Goal: Task Accomplishment & Management: Complete application form

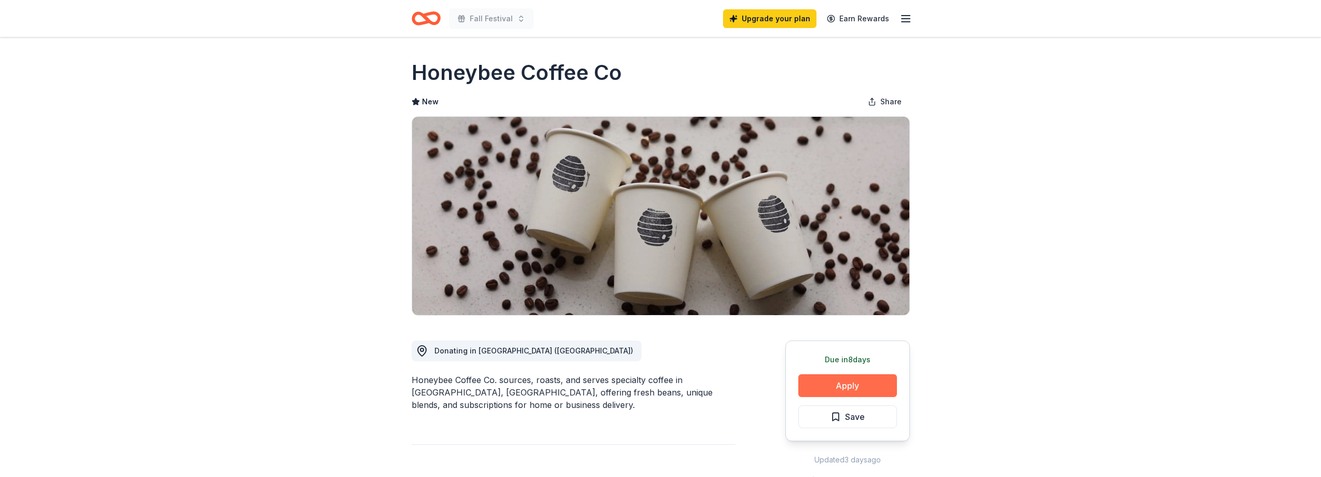
click at [847, 388] on button "Apply" at bounding box center [847, 385] width 99 height 23
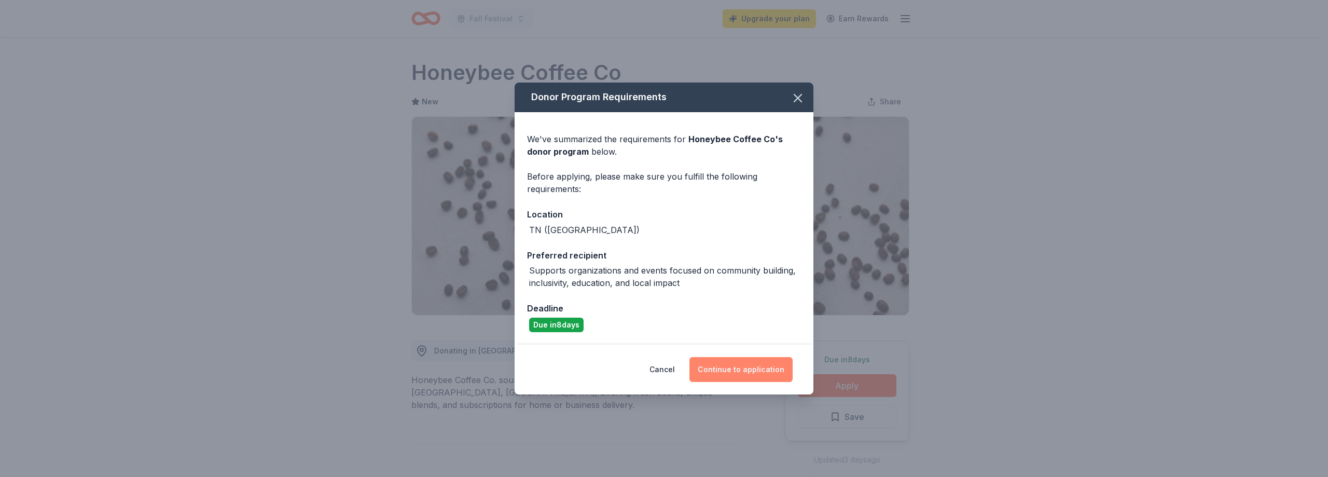
click at [763, 368] on button "Continue to application" at bounding box center [741, 369] width 103 height 25
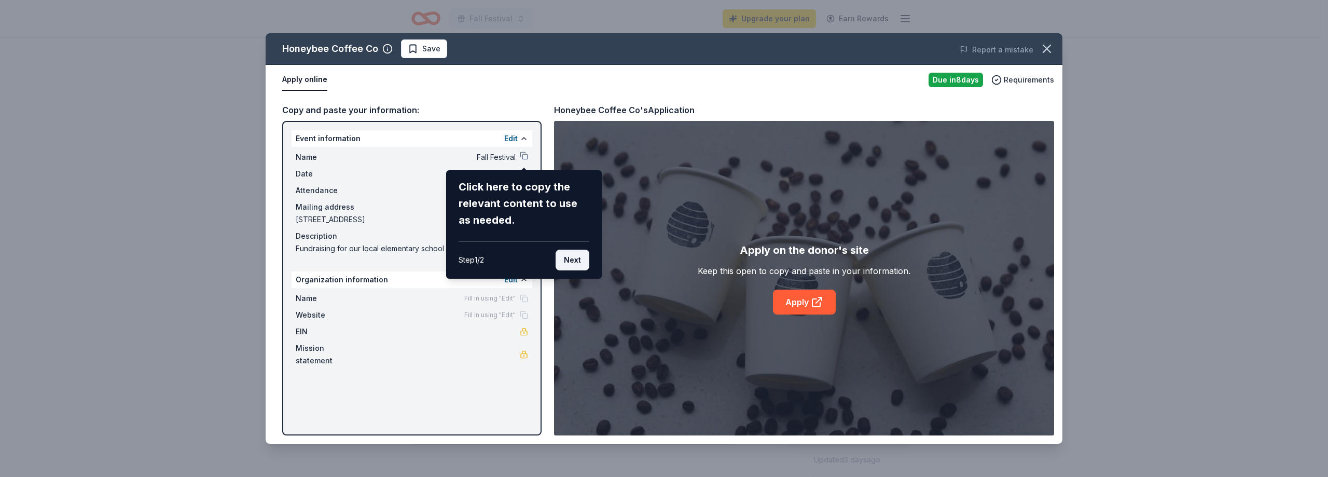
click at [585, 259] on button "Next" at bounding box center [573, 260] width 34 height 21
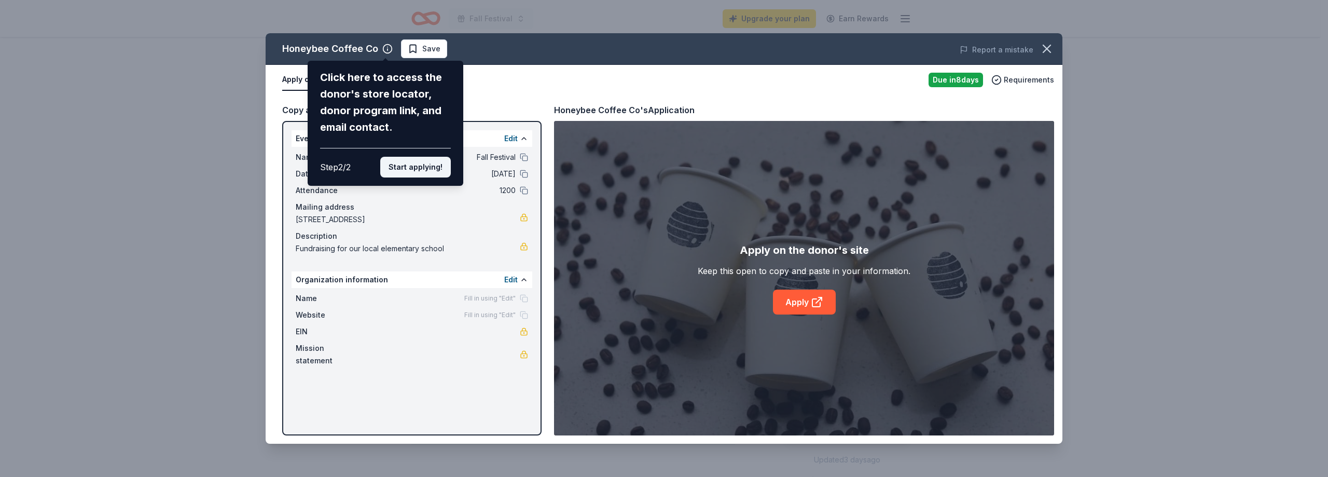
click at [416, 161] on button "Start applying!" at bounding box center [415, 167] width 71 height 21
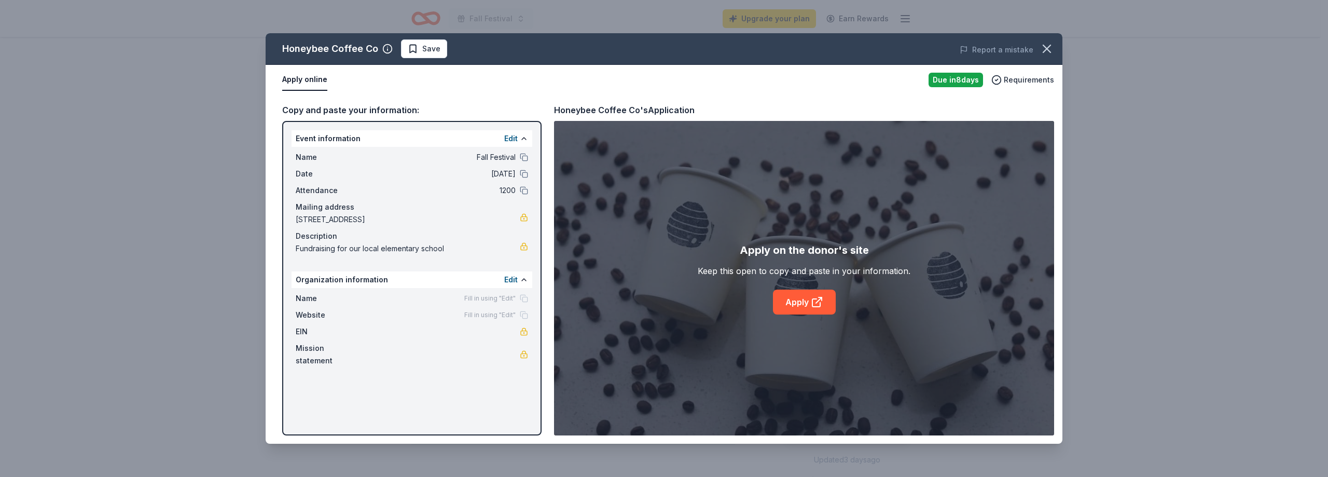
click at [423, 134] on div "Event information Edit" at bounding box center [412, 138] width 241 height 17
click at [815, 303] on icon at bounding box center [817, 302] width 12 height 12
click at [1047, 46] on icon "button" at bounding box center [1047, 49] width 15 height 15
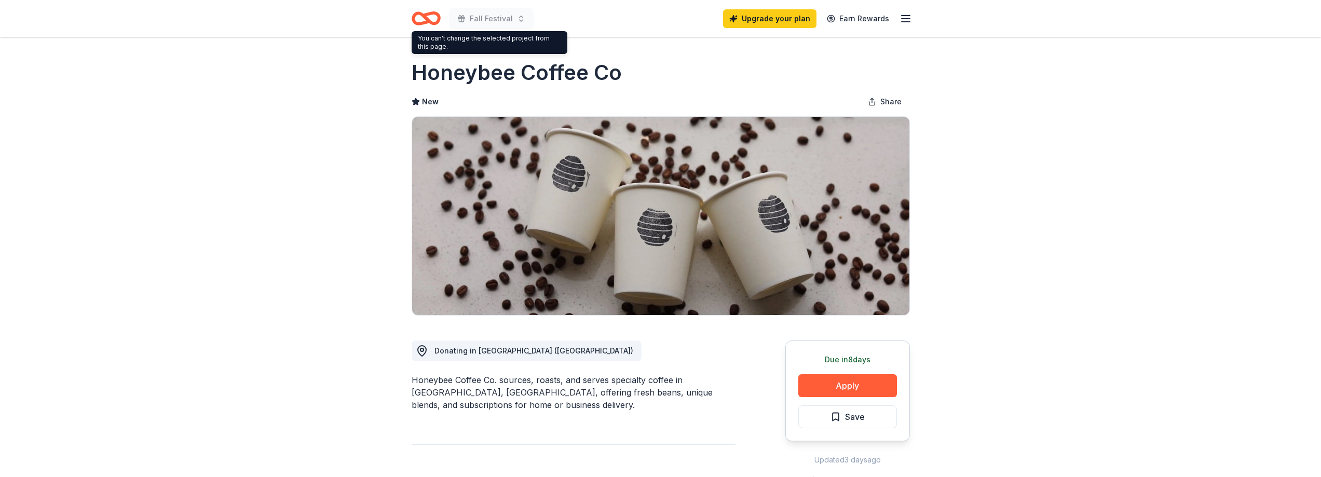
click at [436, 23] on icon "Home" at bounding box center [430, 18] width 16 height 10
click at [434, 23] on icon "Home" at bounding box center [430, 18] width 16 height 10
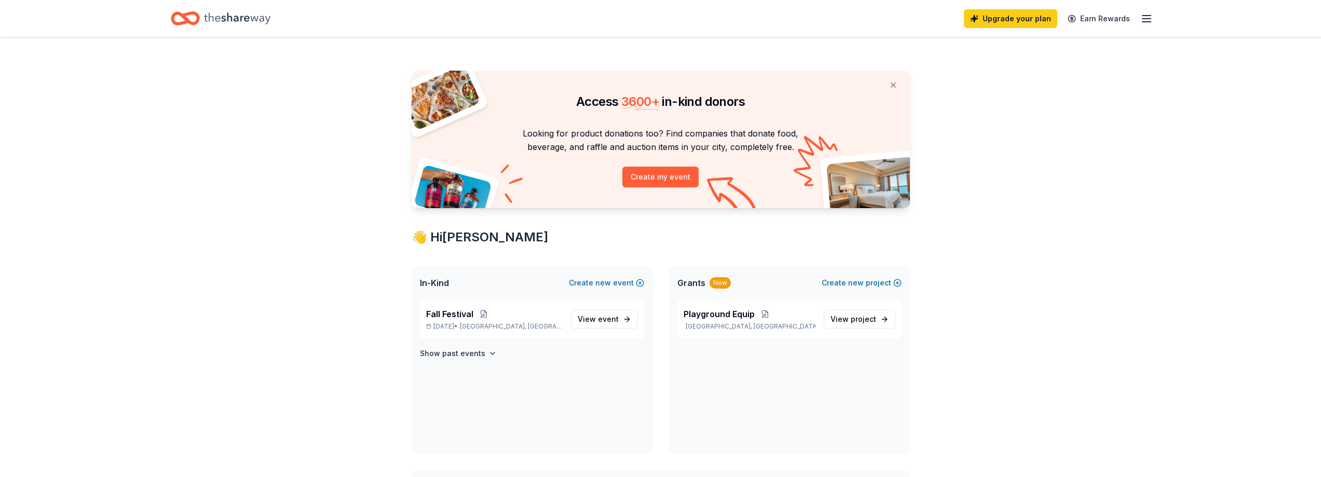
click at [201, 287] on div "Access 3600 + in-kind donors Looking for product donations too? Find companies …" at bounding box center [660, 468] width 1321 height 862
click at [600, 320] on span "event" at bounding box center [608, 318] width 21 height 9
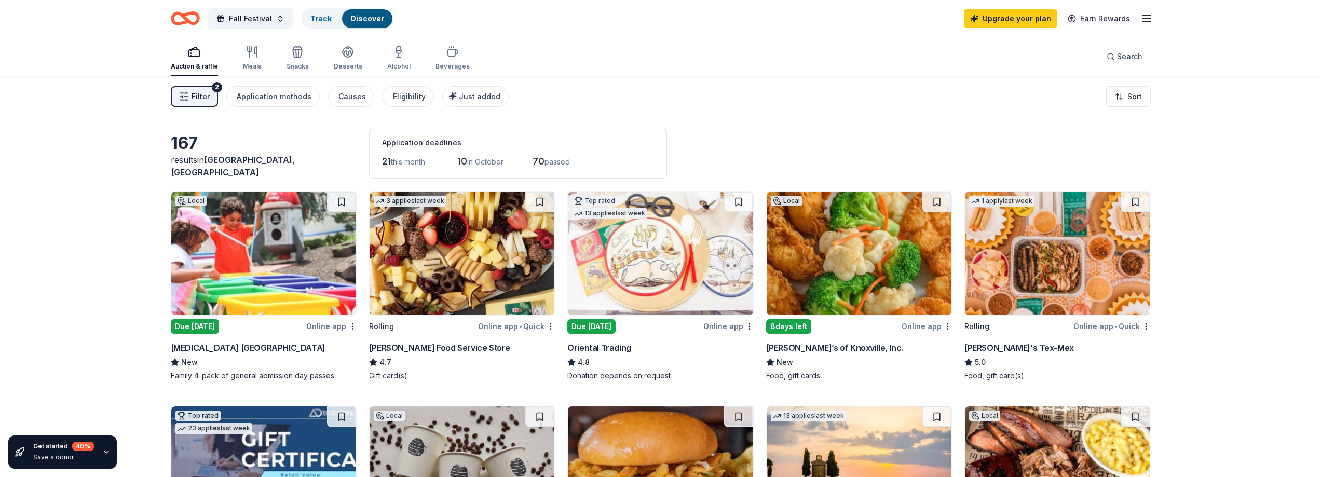
click at [336, 324] on div "Online app" at bounding box center [331, 326] width 50 height 13
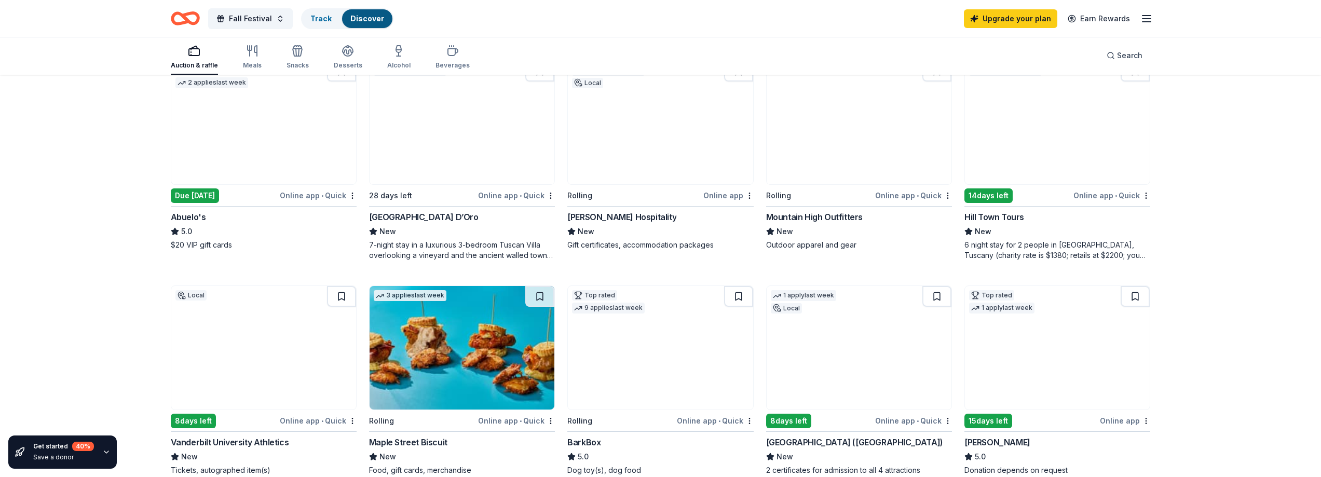
scroll to position [623, 0]
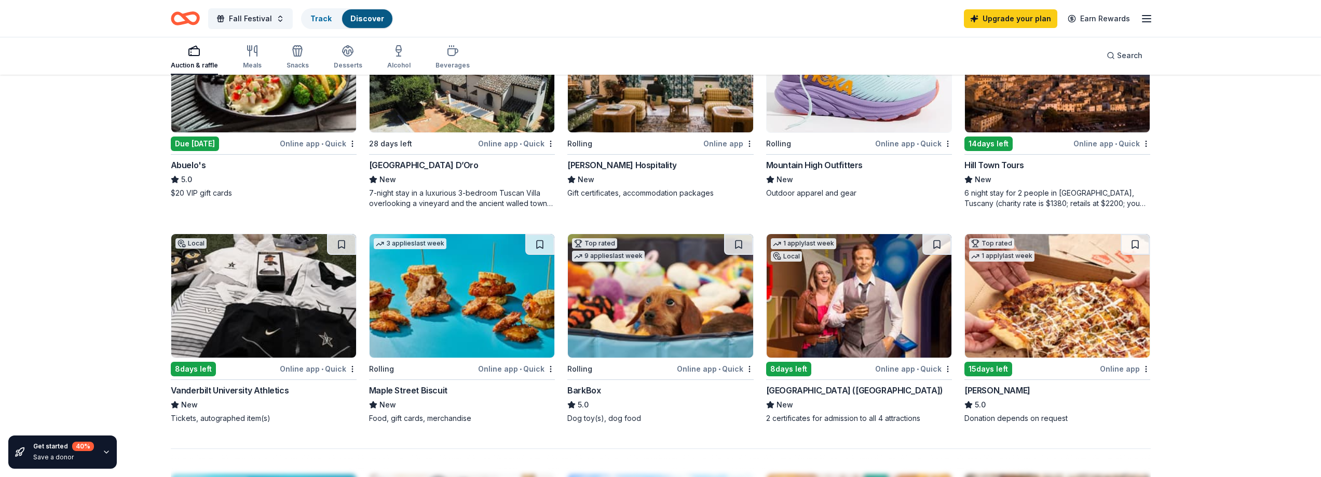
click at [500, 360] on div "3 applies last week Rolling Online app • Quick Maple Street Biscuit New Food, g…" at bounding box center [462, 328] width 186 height 190
click at [901, 369] on div "Online app • Quick" at bounding box center [913, 368] width 77 height 13
click at [510, 366] on div "Online app • Quick" at bounding box center [516, 368] width 77 height 13
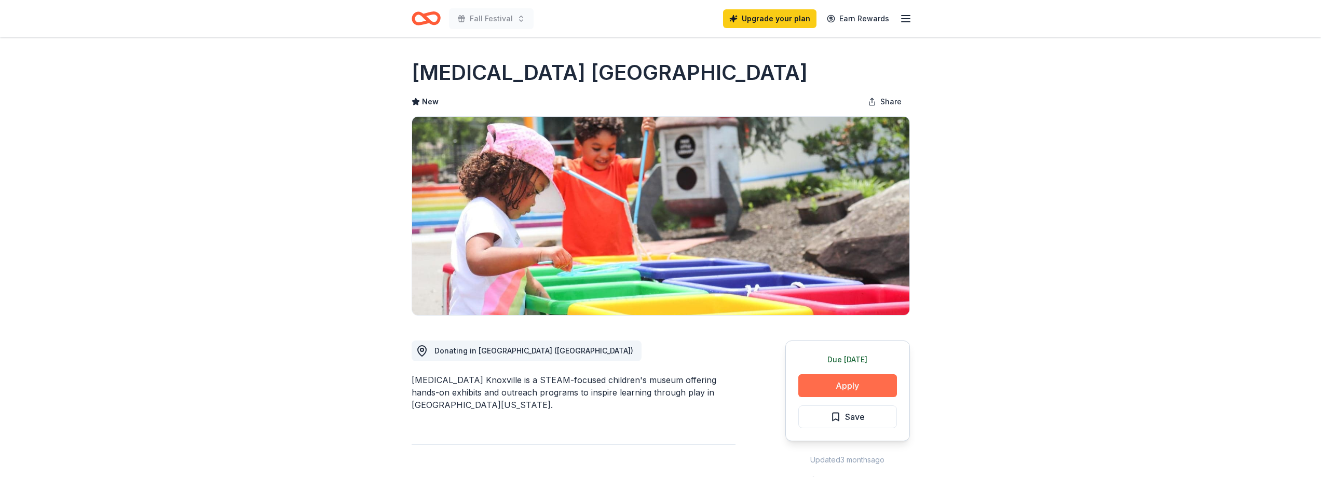
click at [859, 387] on button "Apply" at bounding box center [847, 385] width 99 height 23
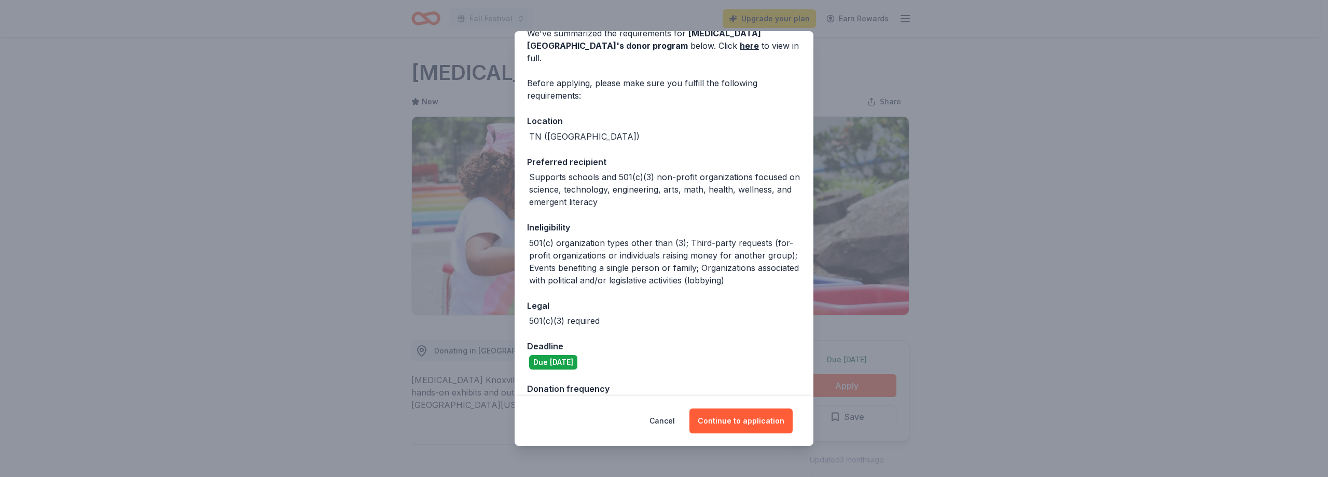
scroll to position [109, 0]
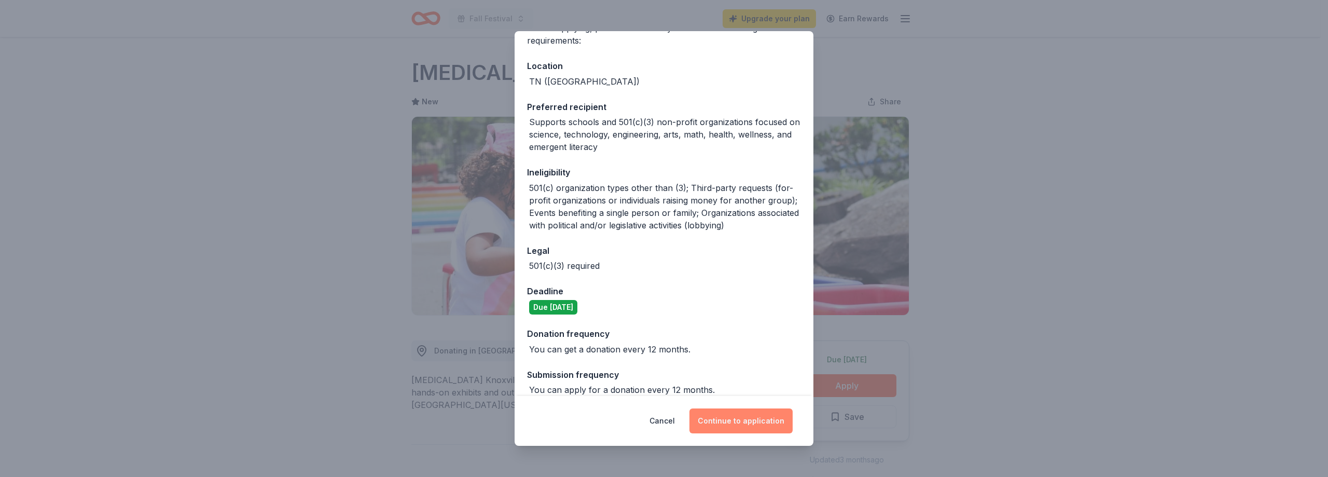
click at [728, 427] on button "Continue to application" at bounding box center [741, 420] width 103 height 25
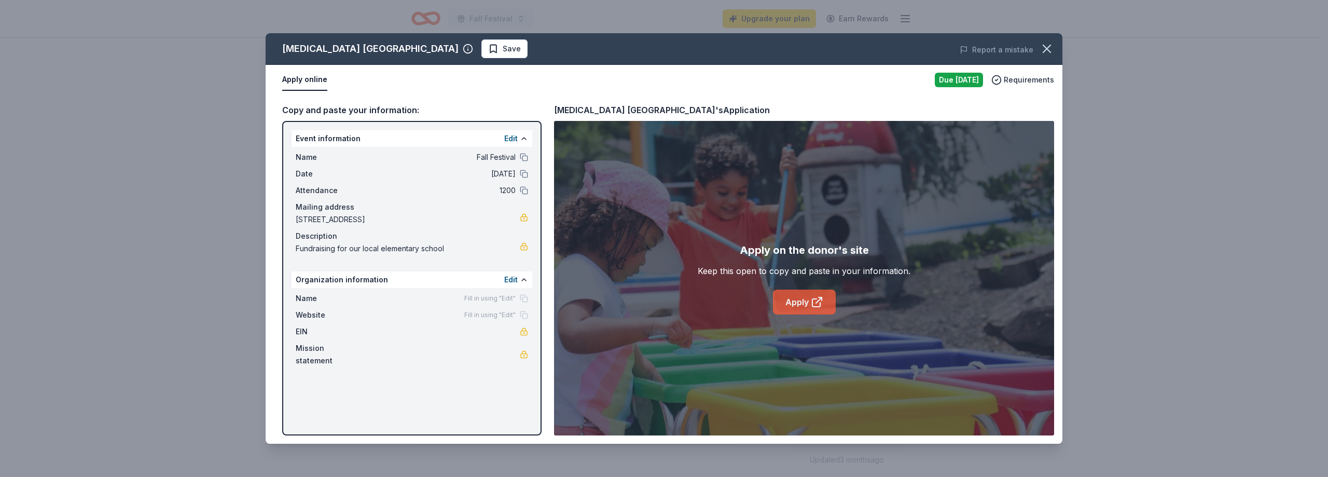
click at [802, 299] on link "Apply" at bounding box center [804, 302] width 63 height 25
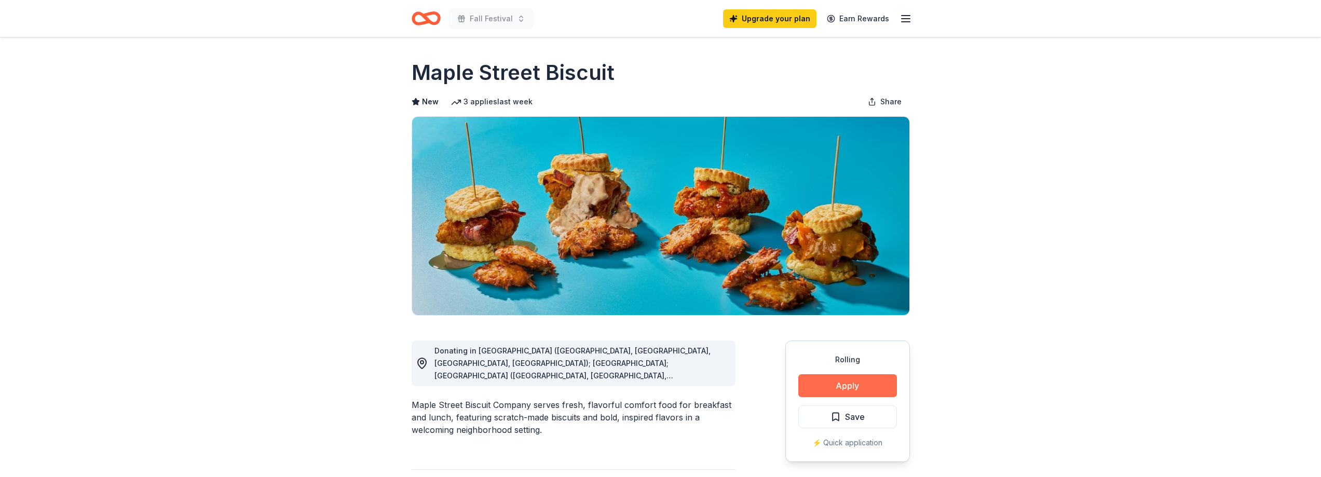
click at [832, 396] on button "Apply" at bounding box center [847, 385] width 99 height 23
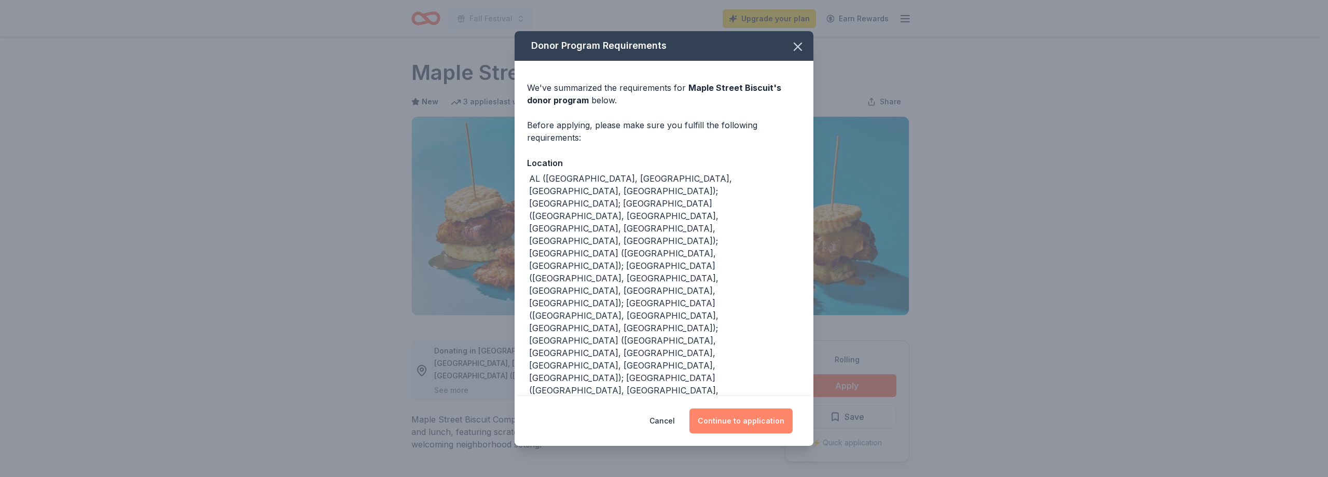
click at [737, 408] on button "Continue to application" at bounding box center [741, 420] width 103 height 25
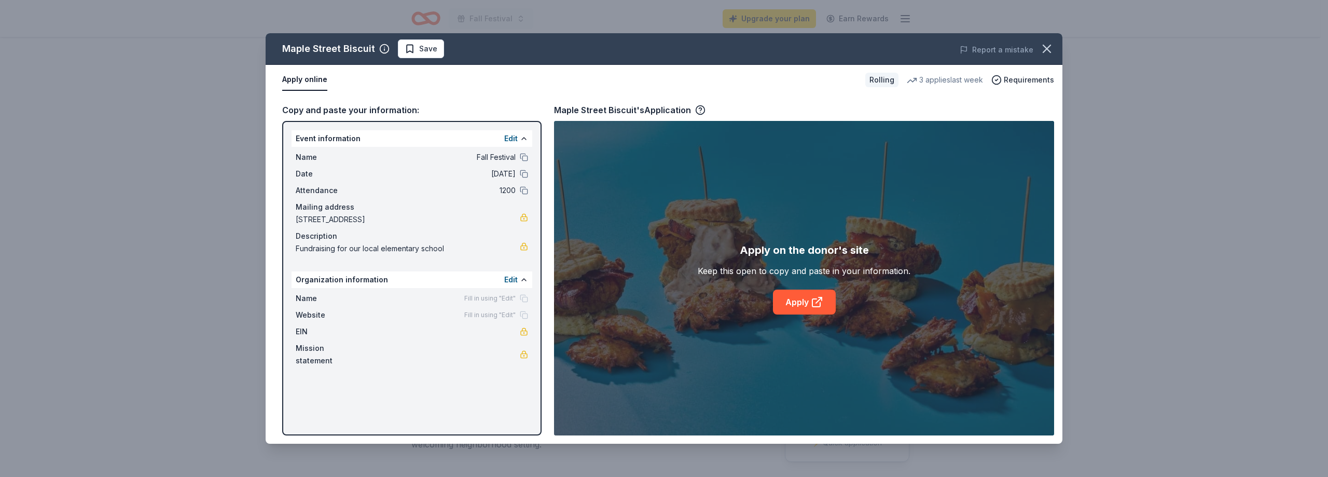
click at [769, 303] on div "Apply on the donor's site Keep this open to copy and paste in your information.…" at bounding box center [804, 278] width 213 height 73
click at [788, 302] on link "Apply" at bounding box center [804, 302] width 63 height 25
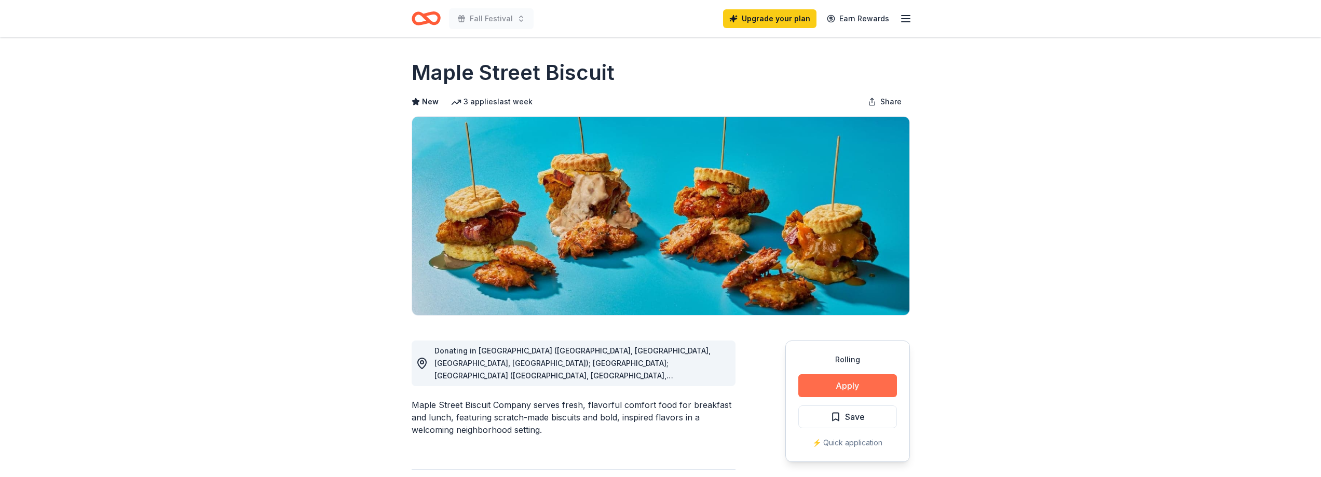
click at [858, 382] on button "Apply" at bounding box center [847, 385] width 99 height 23
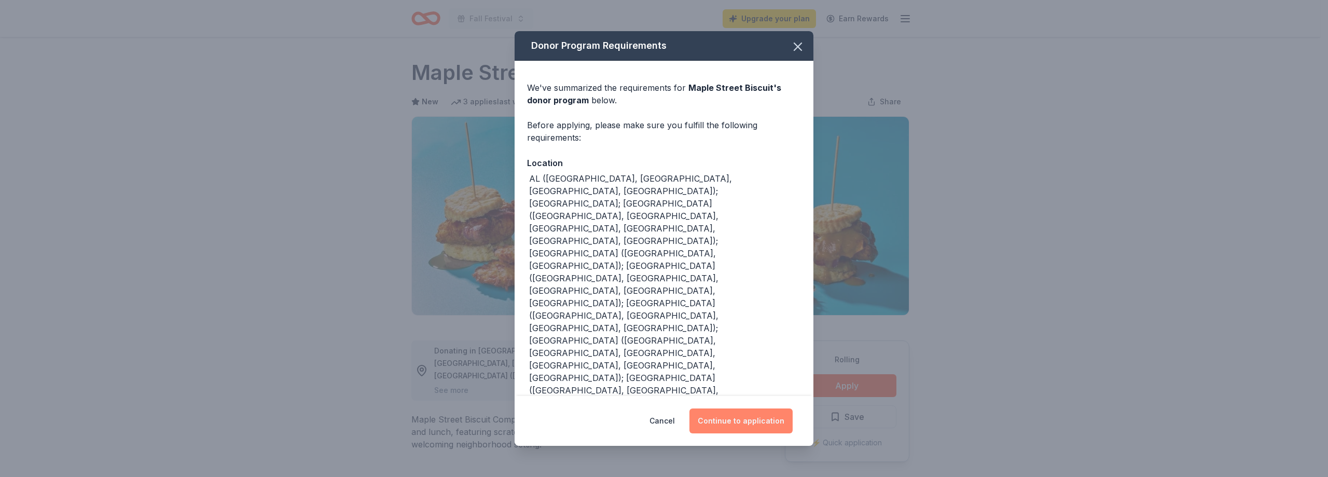
click at [746, 408] on button "Continue to application" at bounding box center [741, 420] width 103 height 25
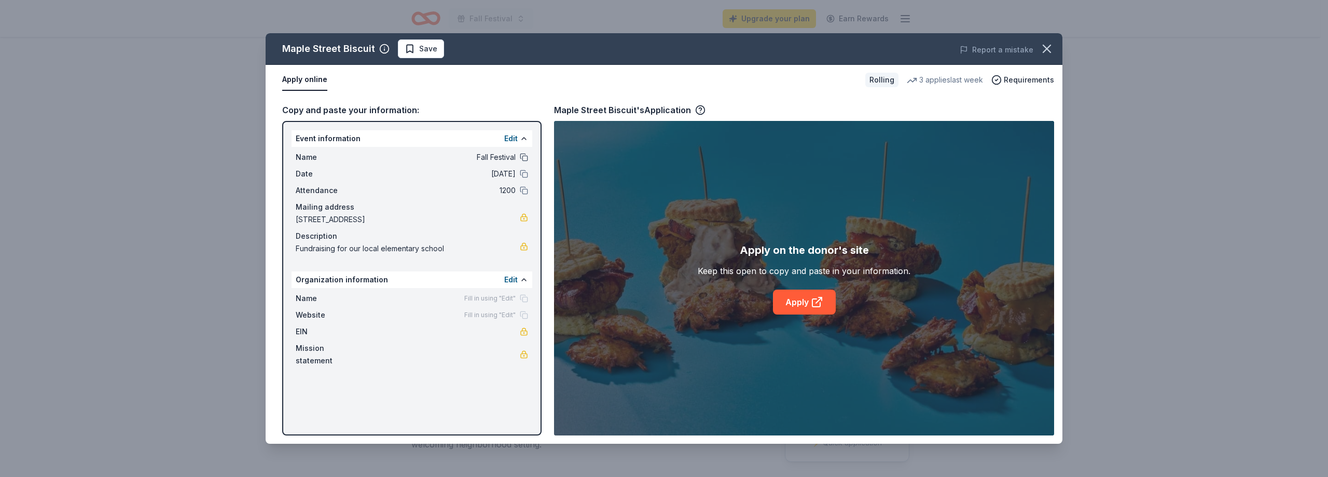
click at [526, 159] on button at bounding box center [524, 157] width 8 height 8
click at [795, 297] on link "Apply" at bounding box center [804, 302] width 63 height 25
